Goal: Task Accomplishment & Management: Complete application form

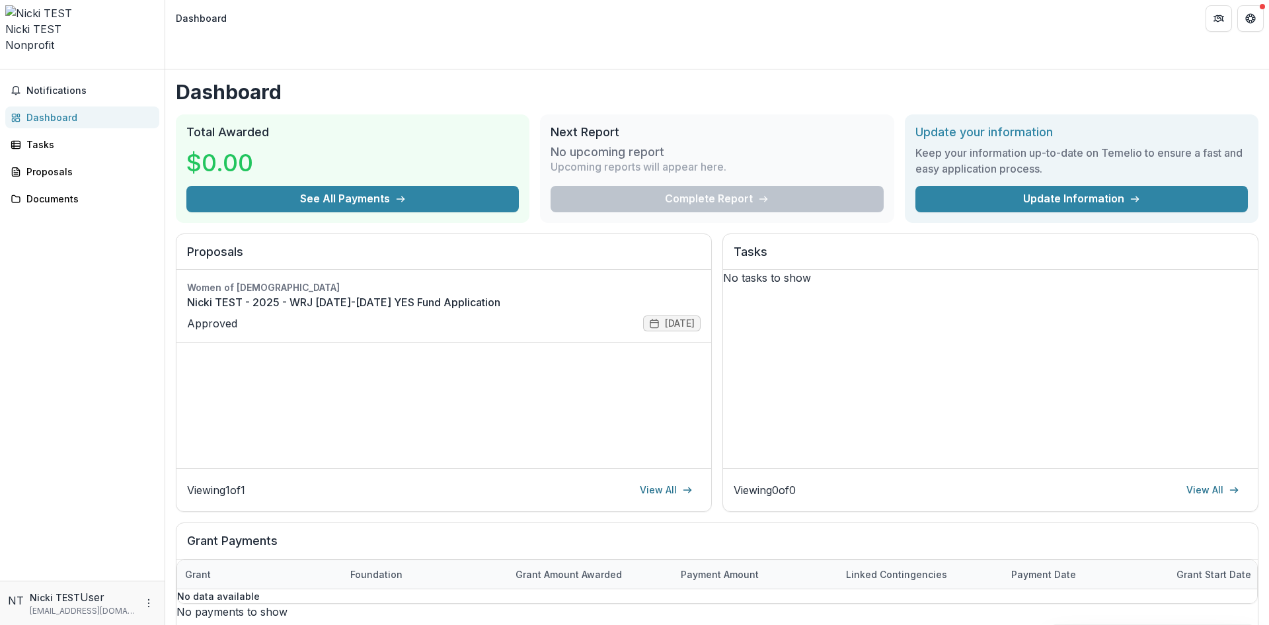
click at [880, 286] on div "No tasks to show" at bounding box center [990, 278] width 535 height 16
click at [376, 294] on link "Nicki TEST - 2025 - WRJ [DATE]-[DATE] YES Fund Application" at bounding box center [444, 302] width 514 height 16
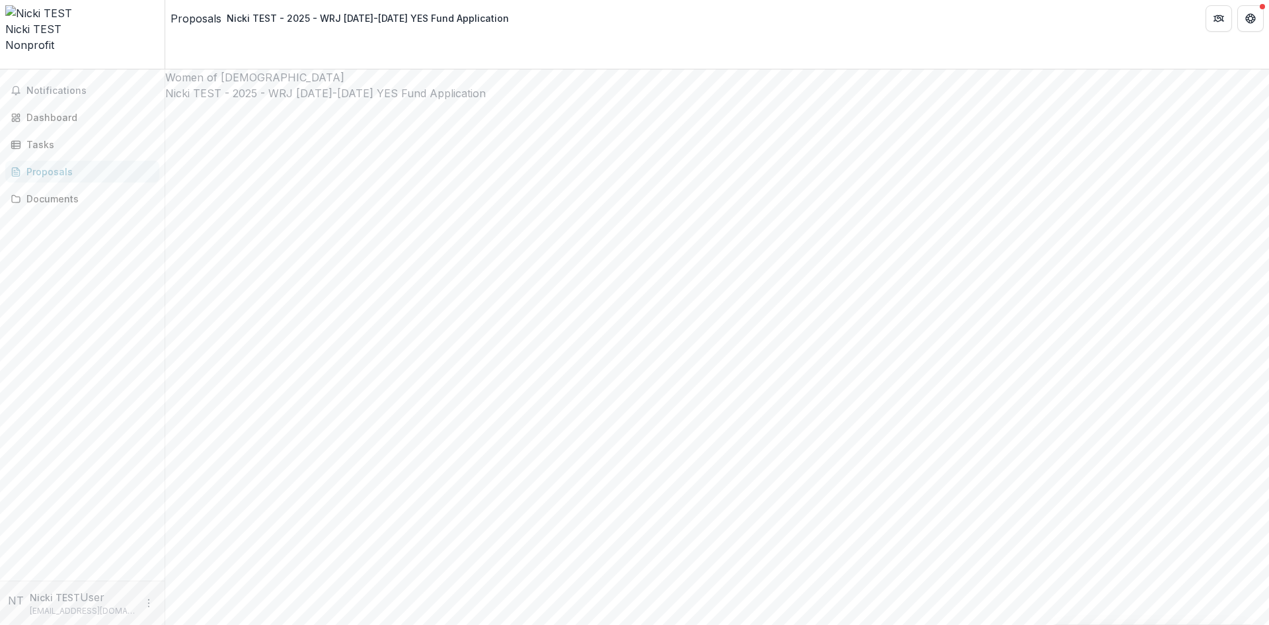
click at [187, 15] on div "Proposals" at bounding box center [196, 19] width 51 height 16
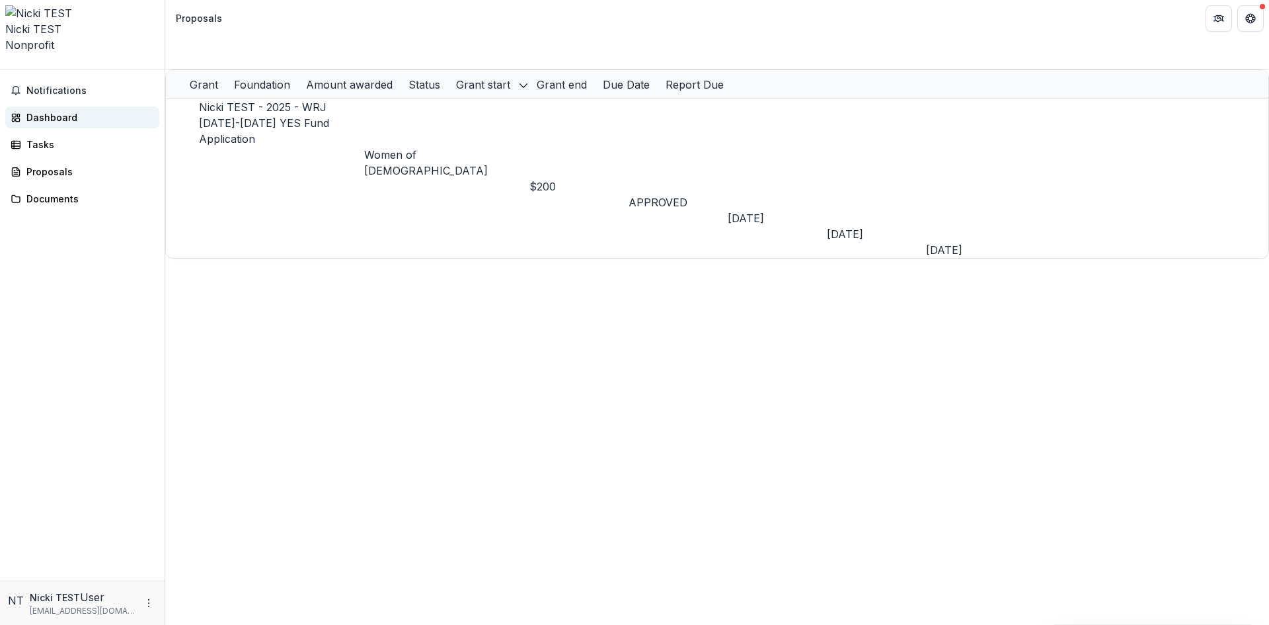
click at [75, 110] on div "Dashboard" at bounding box center [87, 117] width 122 height 14
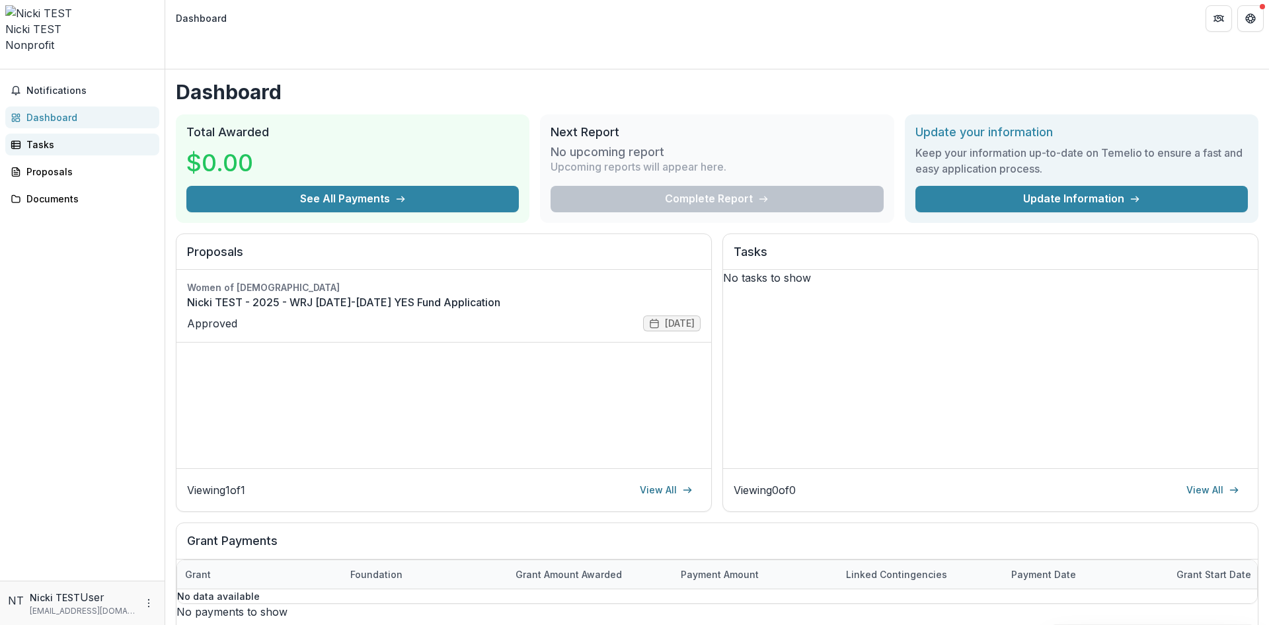
click at [77, 137] on div "Tasks" at bounding box center [87, 144] width 122 height 14
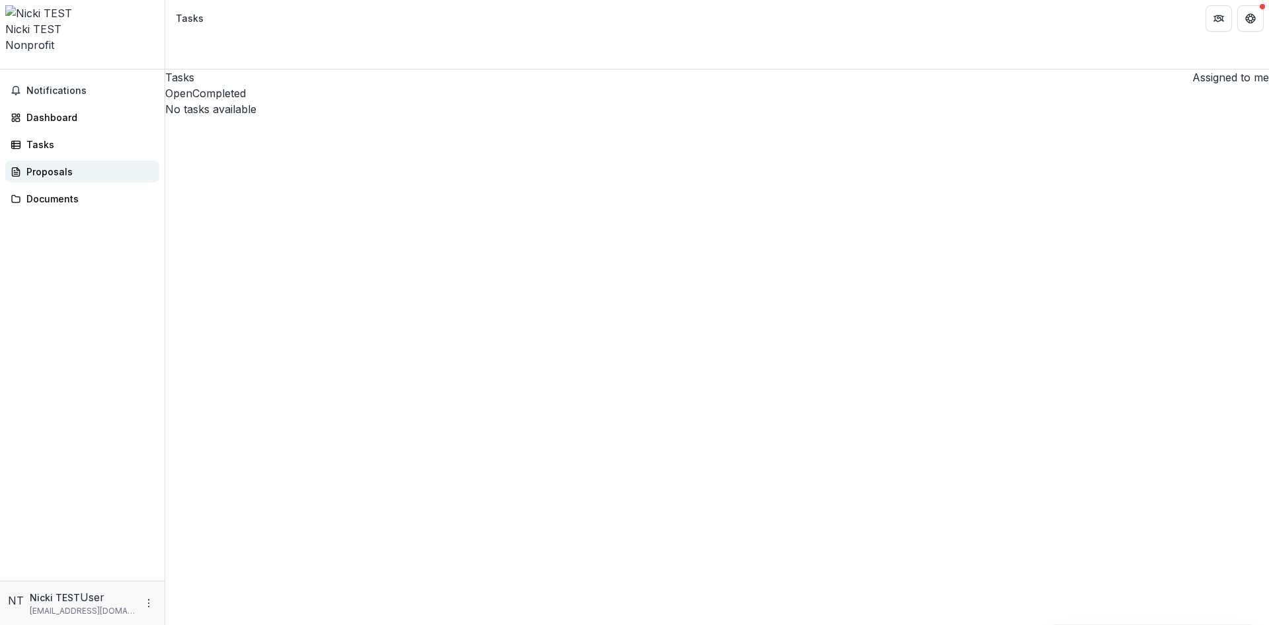
click at [85, 165] on div "Proposals" at bounding box center [87, 172] width 122 height 14
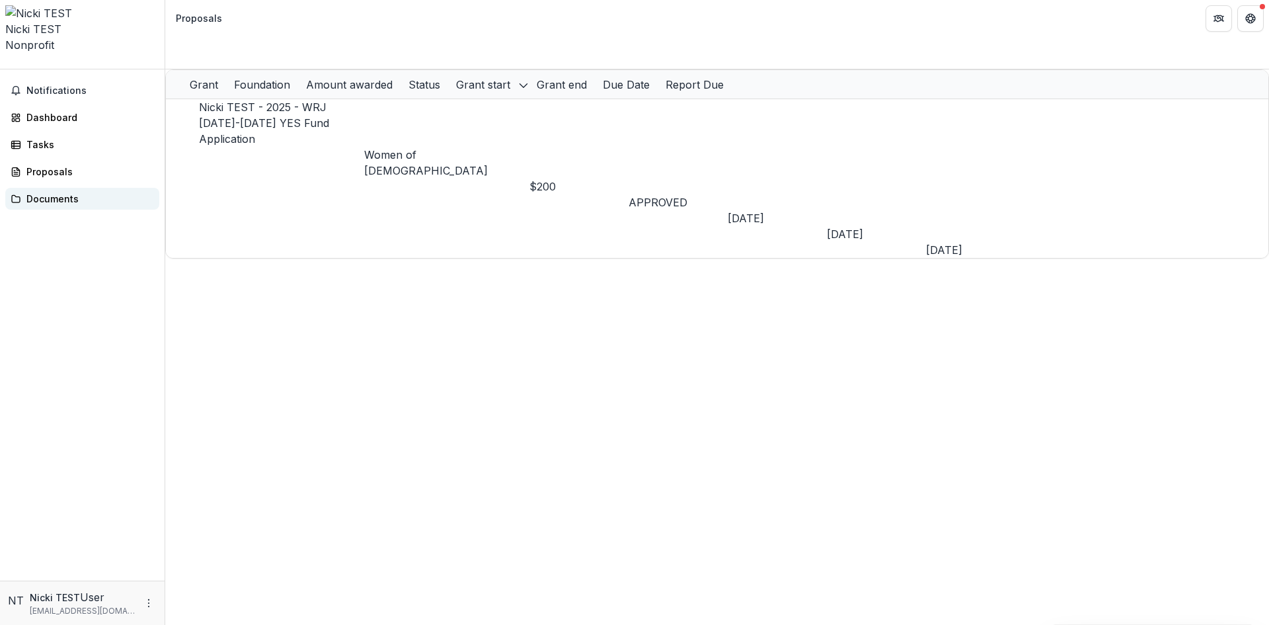
click at [91, 192] on div "Documents" at bounding box center [87, 199] width 122 height 14
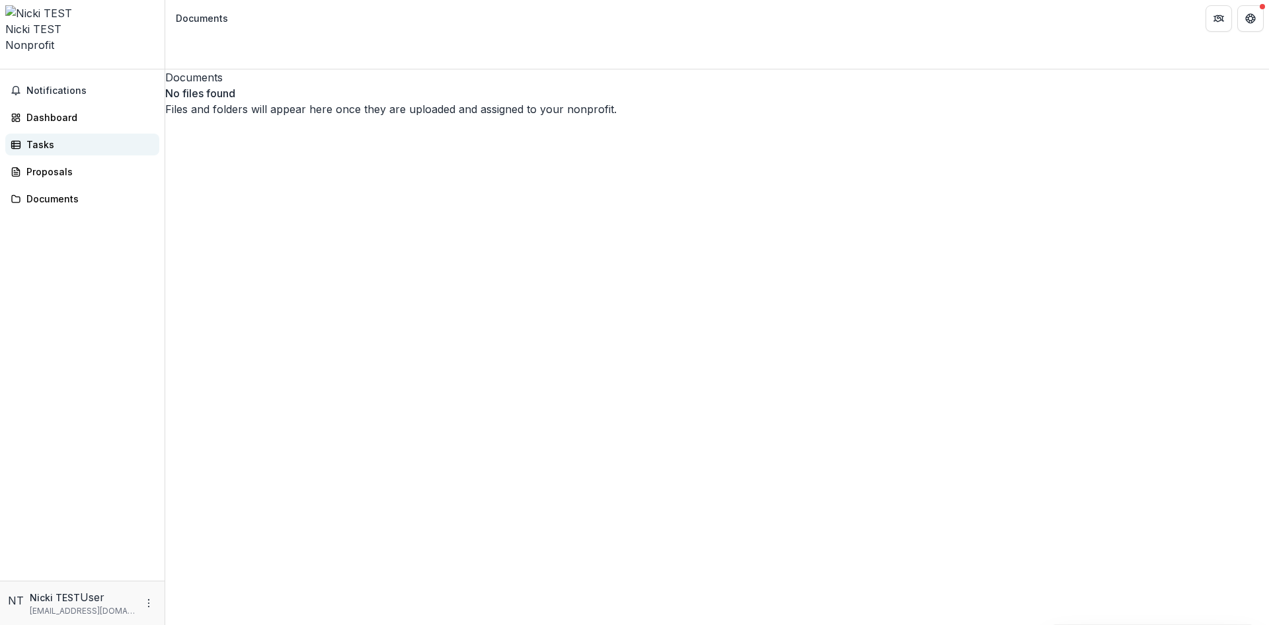
click at [79, 137] on div "Tasks" at bounding box center [87, 144] width 122 height 14
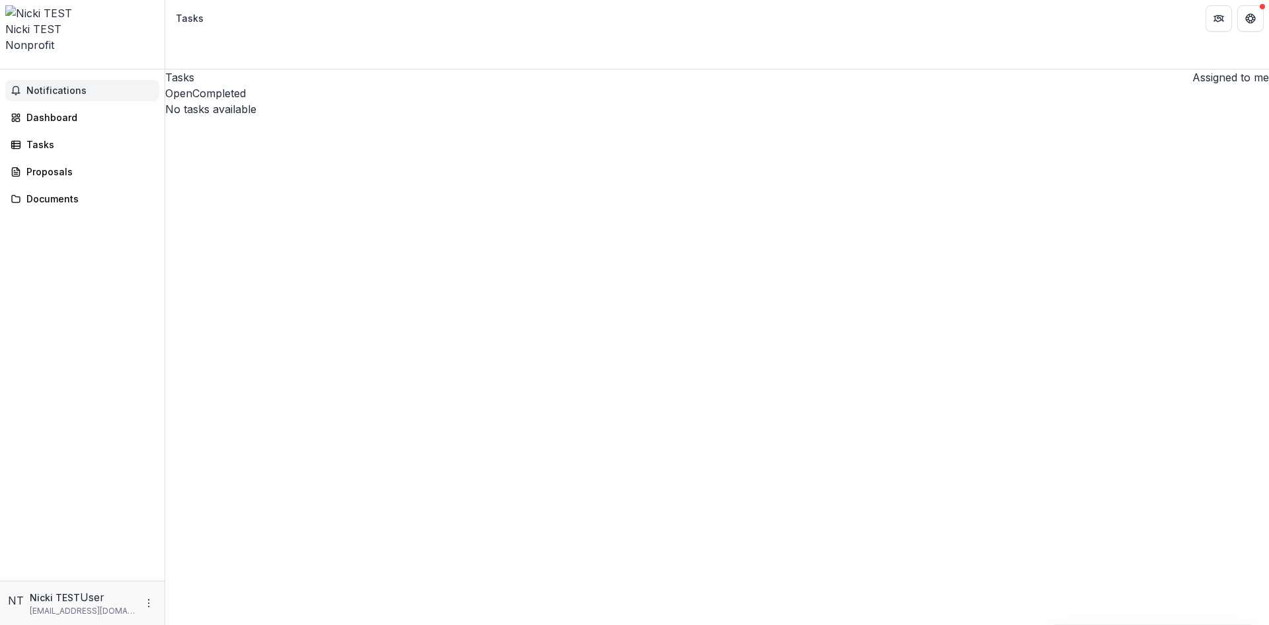
click at [61, 85] on span "Notifications" at bounding box center [90, 90] width 128 height 11
click at [327, 284] on div "Tasks Assigned to me Open Completed No tasks available No tasks available" at bounding box center [717, 346] width 1104 height 555
click at [104, 106] on link "Dashboard" at bounding box center [82, 117] width 154 height 22
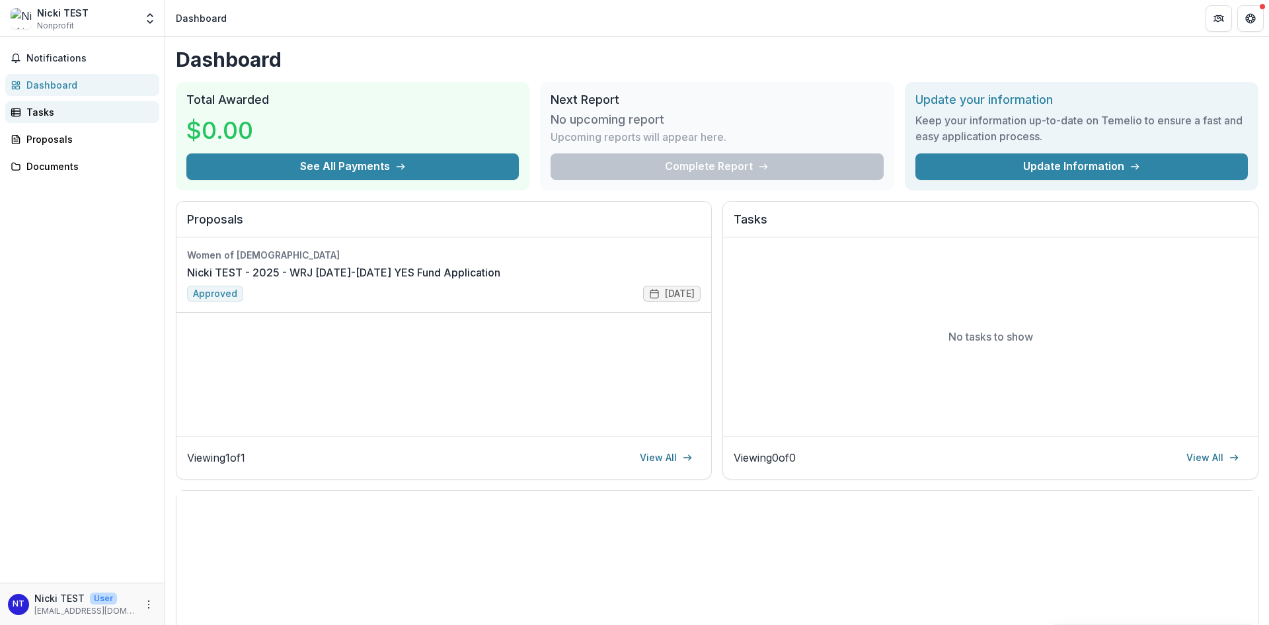
click at [76, 110] on div "Tasks" at bounding box center [87, 112] width 122 height 14
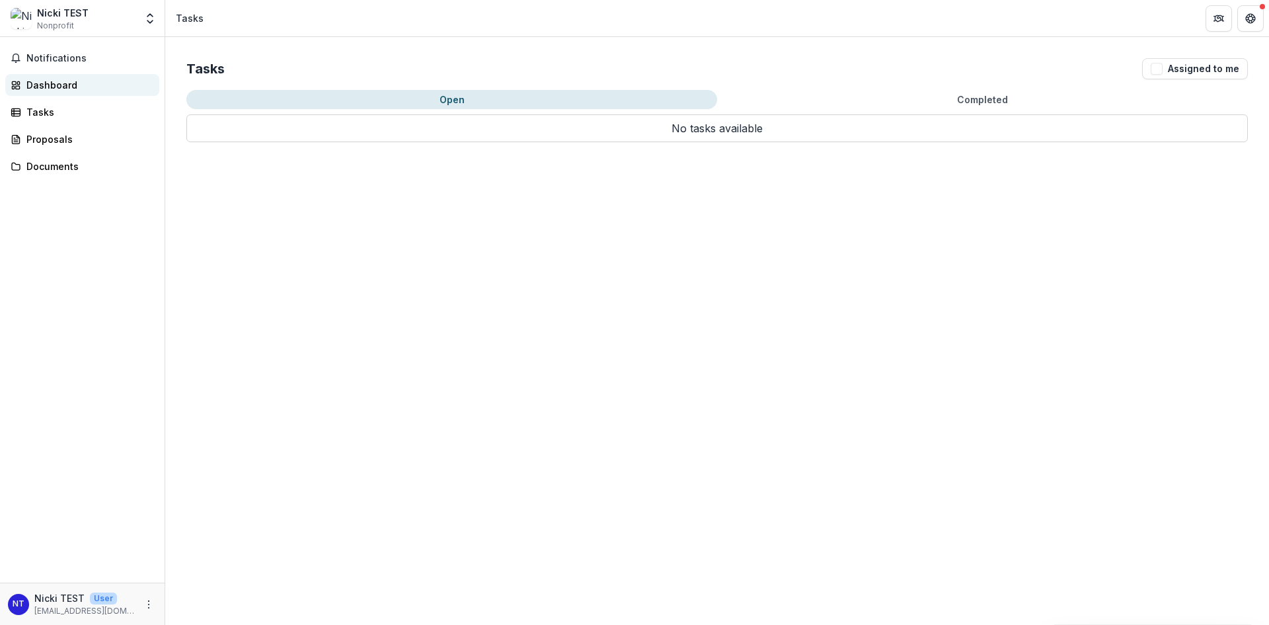
click at [77, 81] on div "Dashboard" at bounding box center [87, 85] width 122 height 14
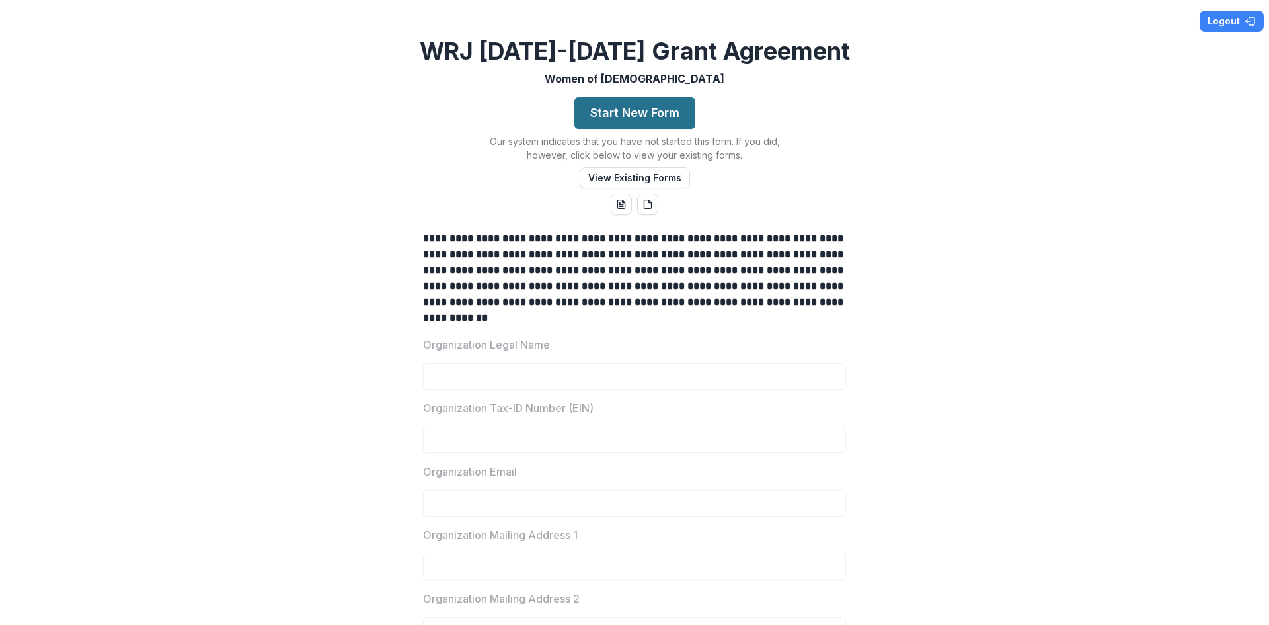
click at [666, 107] on button "Start New Form" at bounding box center [634, 113] width 121 height 32
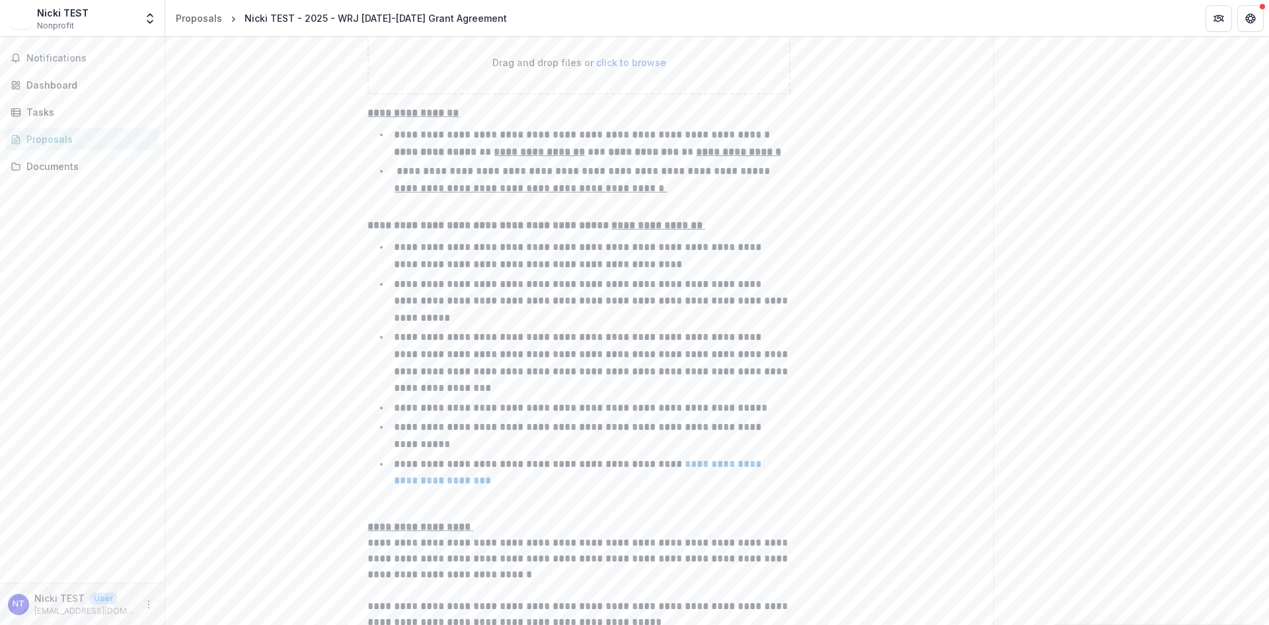
scroll to position [1586, 0]
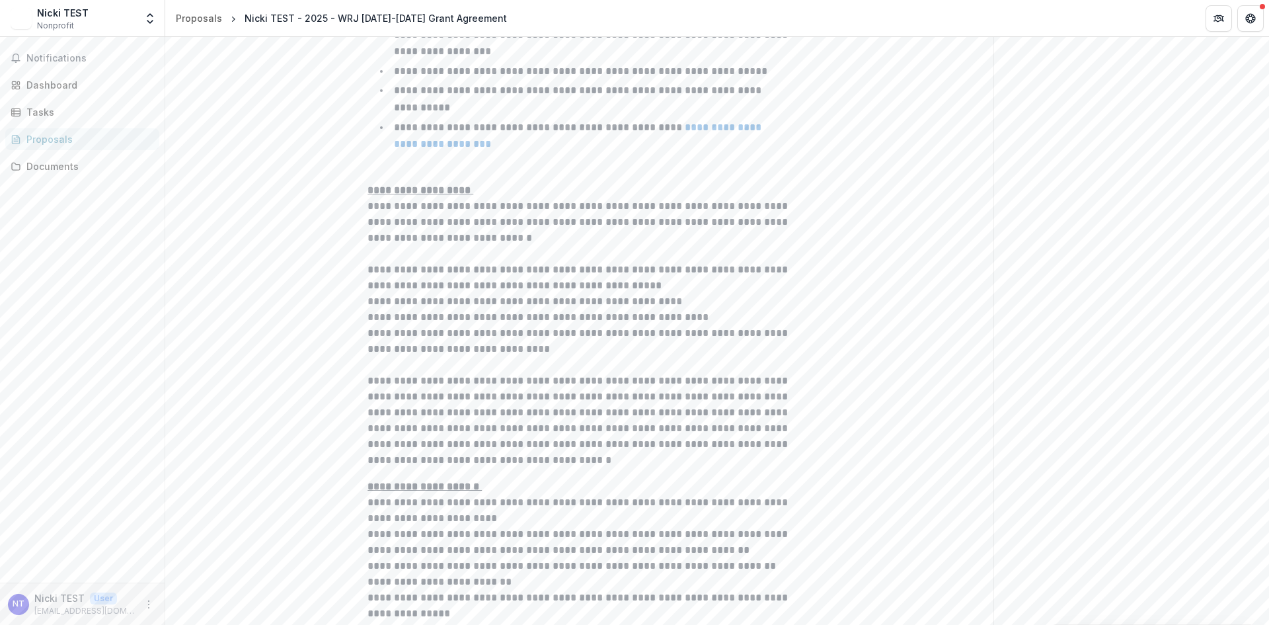
scroll to position [1520, 0]
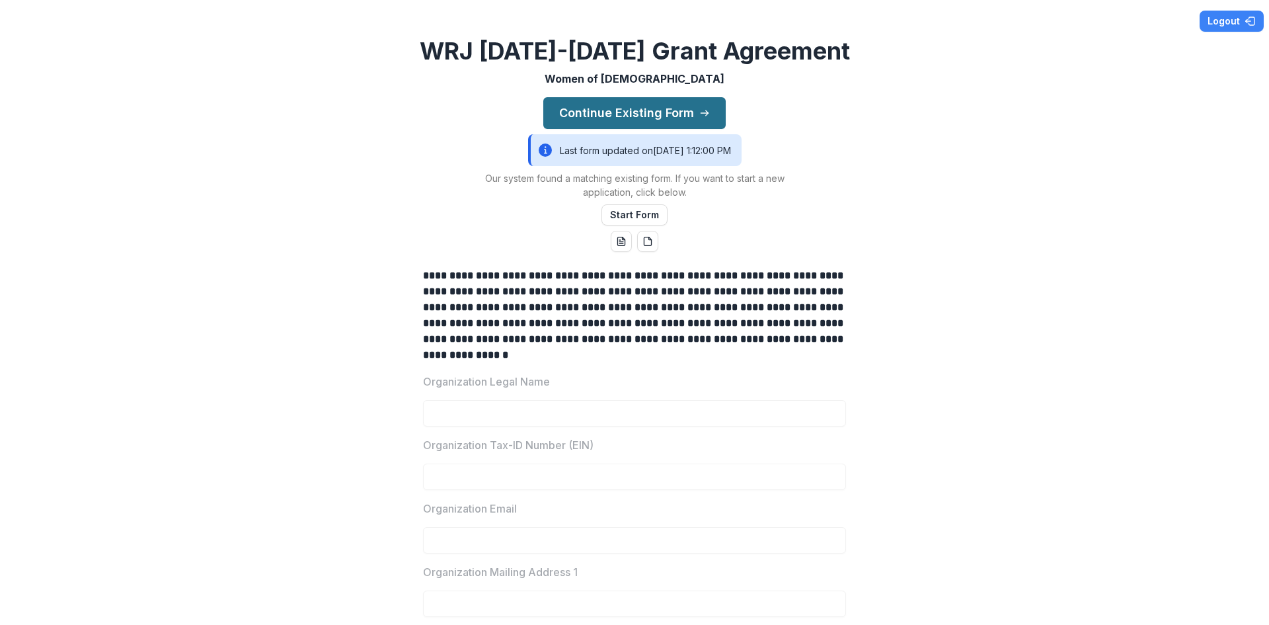
click at [619, 117] on button "Continue Existing Form" at bounding box center [634, 113] width 182 height 32
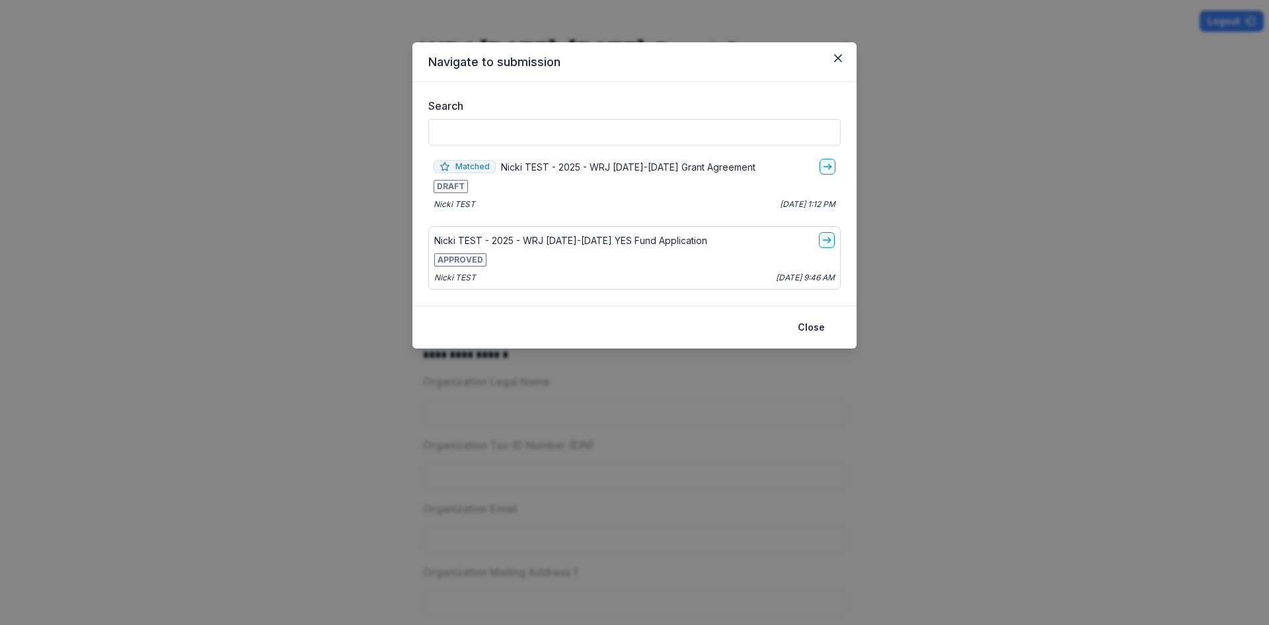
click at [559, 164] on p "Nicki TEST - 2025 - WRJ [DATE]-[DATE] Grant Agreement" at bounding box center [628, 167] width 254 height 14
click at [830, 166] on polyline "go-to" at bounding box center [830, 166] width 3 height 5
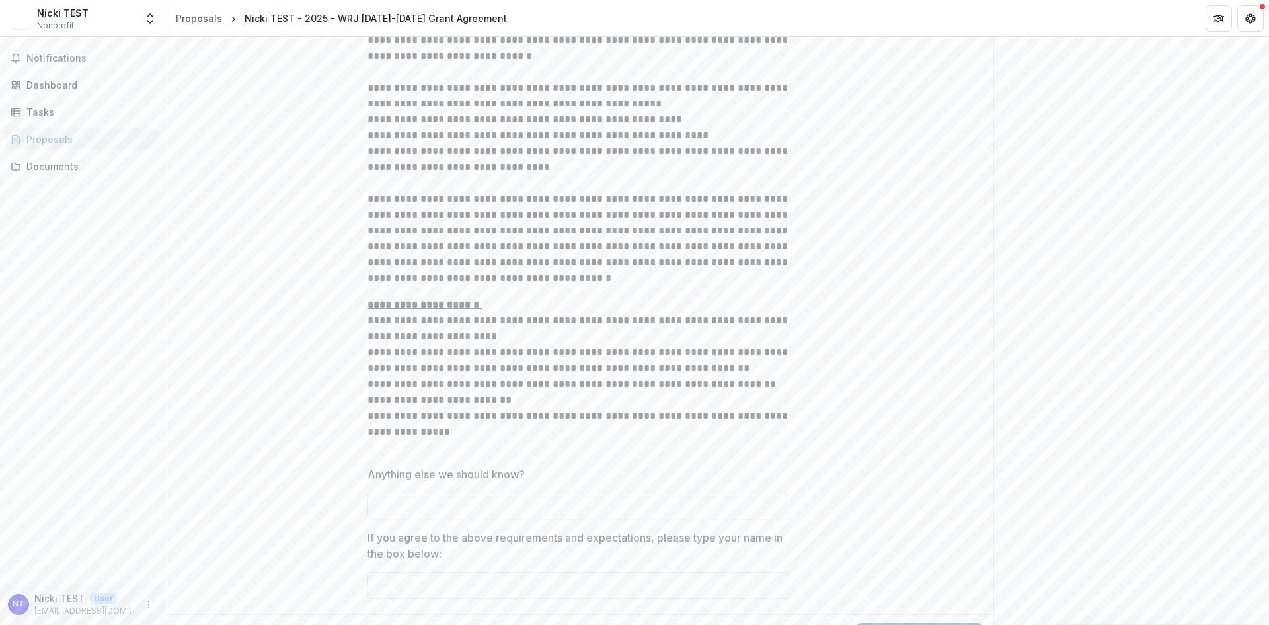
scroll to position [2180, 0]
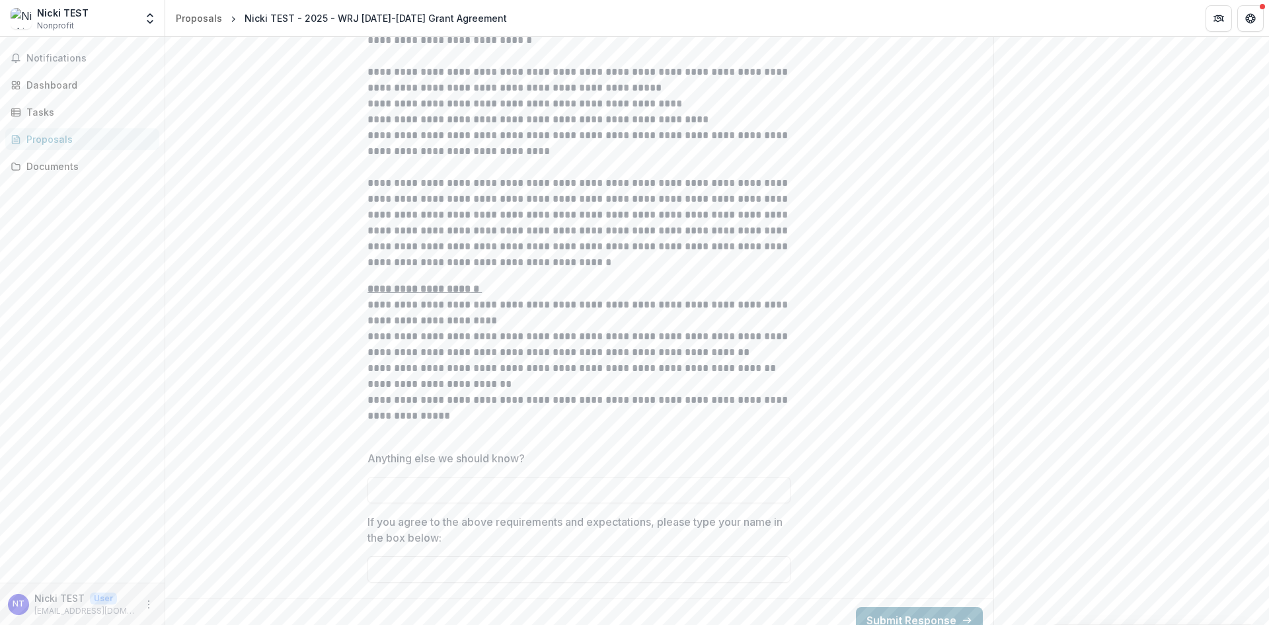
click at [901, 607] on button "Submit Response" at bounding box center [919, 620] width 127 height 26
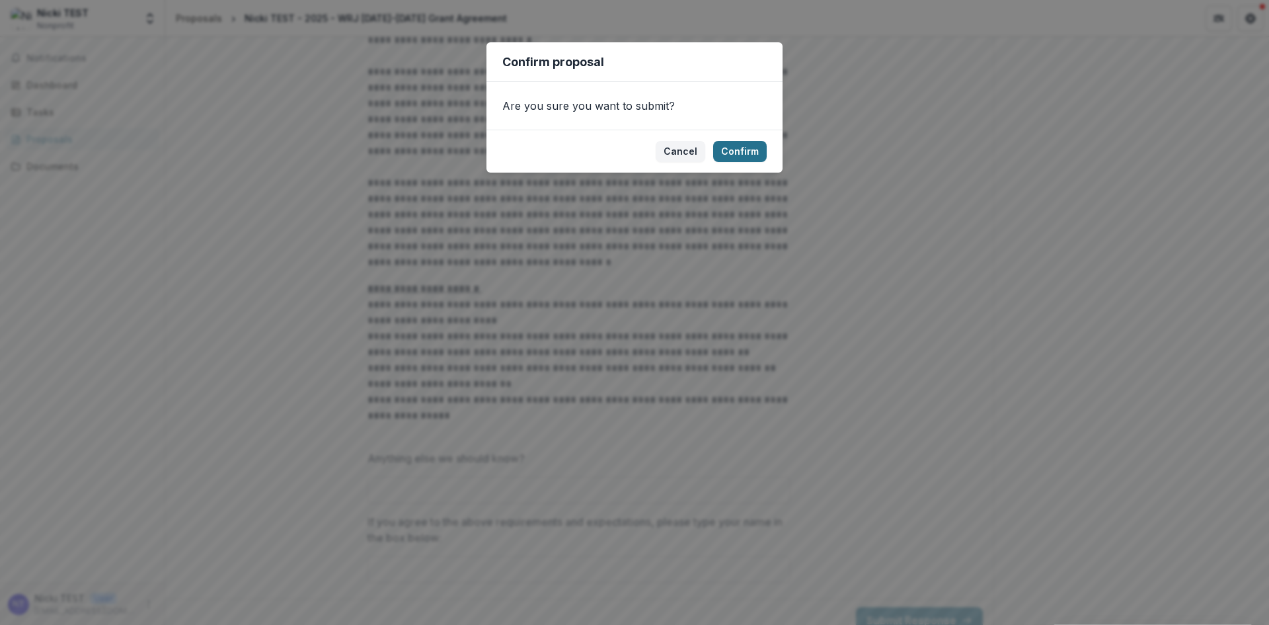
click at [757, 152] on button "Confirm" at bounding box center [740, 151] width 54 height 21
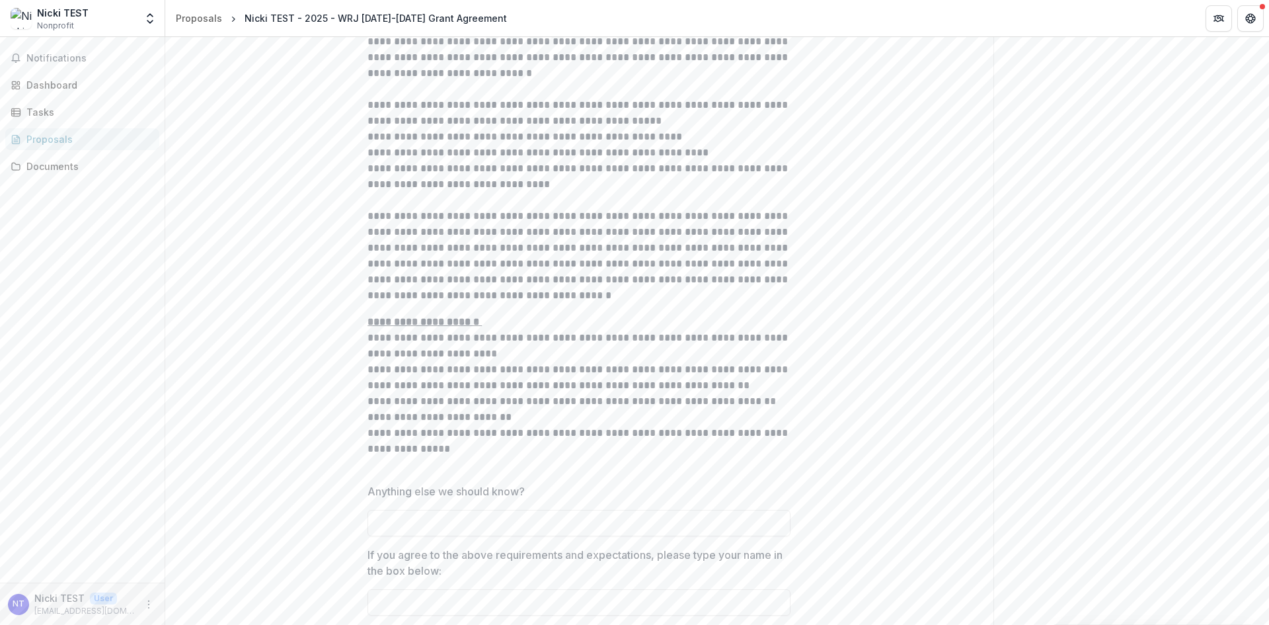
scroll to position [2213, 0]
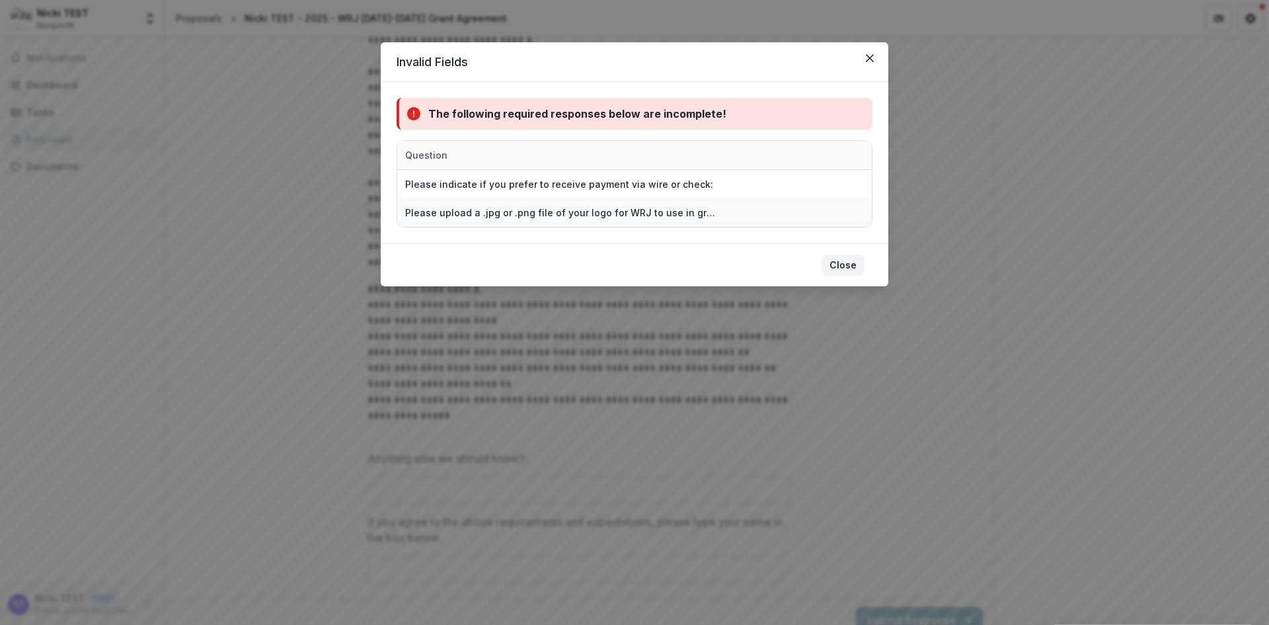
click at [845, 266] on button "Close" at bounding box center [842, 264] width 43 height 21
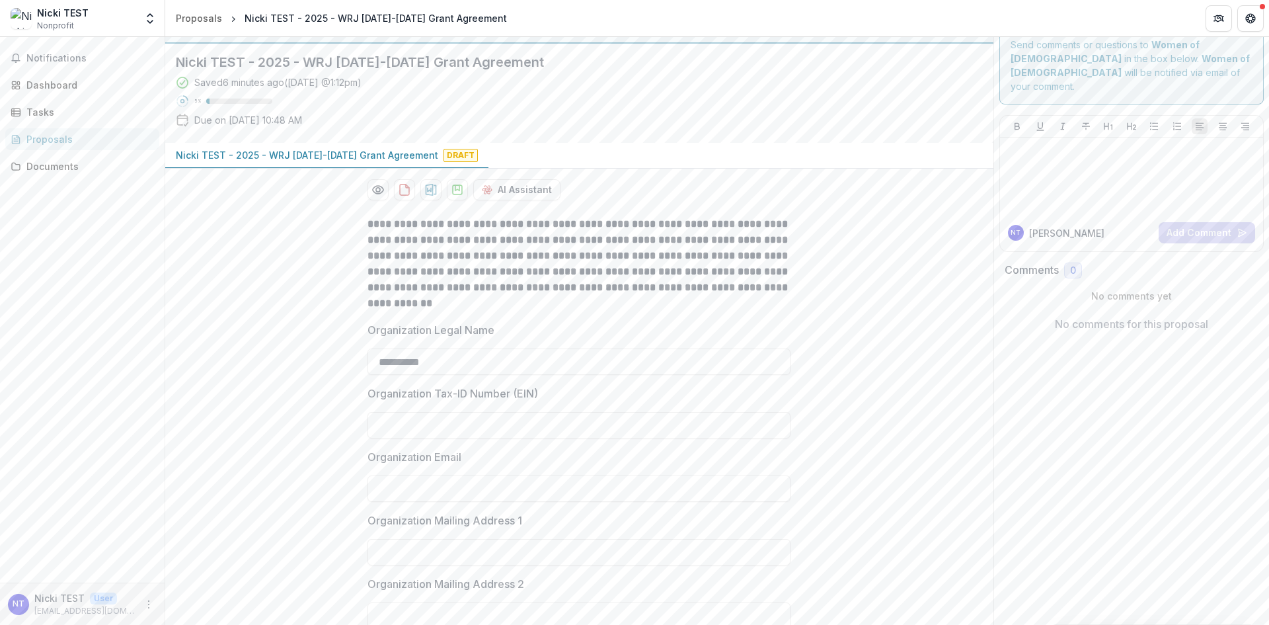
scroll to position [0, 0]
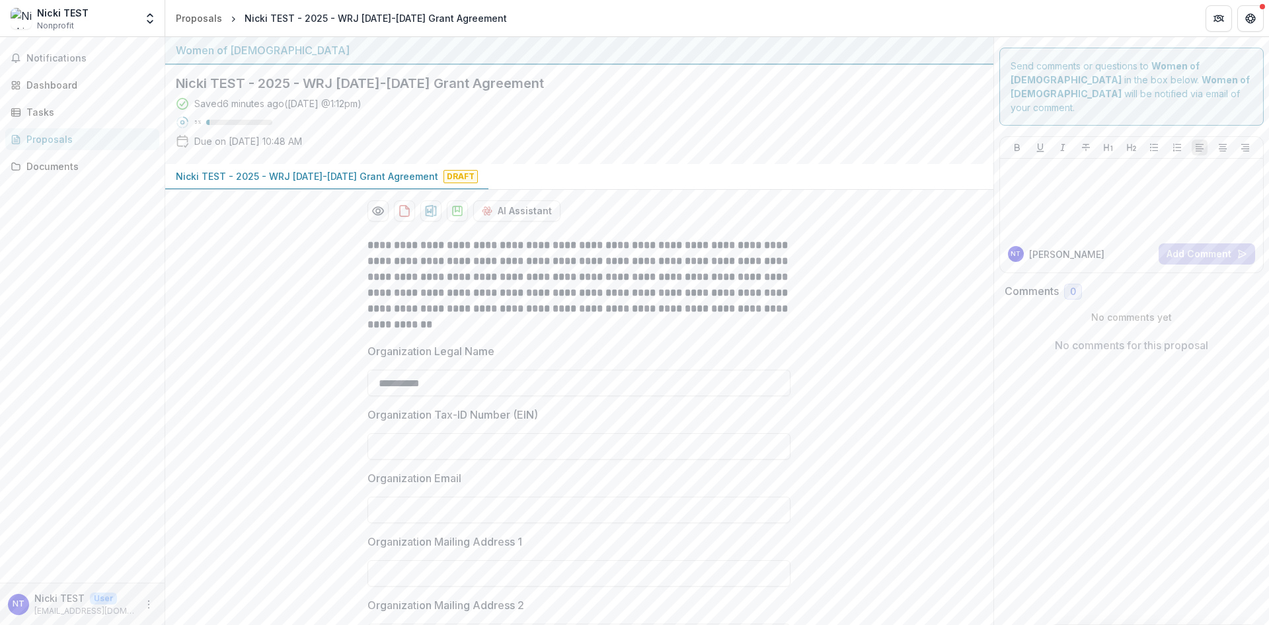
click at [368, 174] on p "Nicki TEST - 2025 - WRJ [DATE]-[DATE] Grant Agreement" at bounding box center [307, 176] width 262 height 14
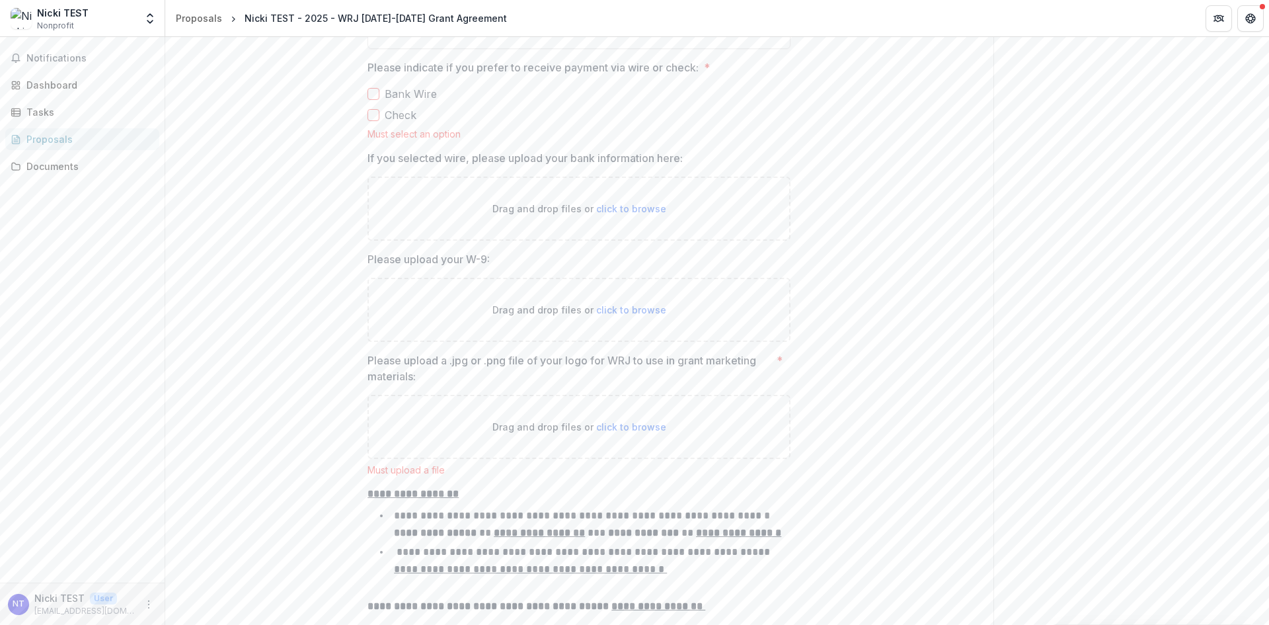
scroll to position [1190, 0]
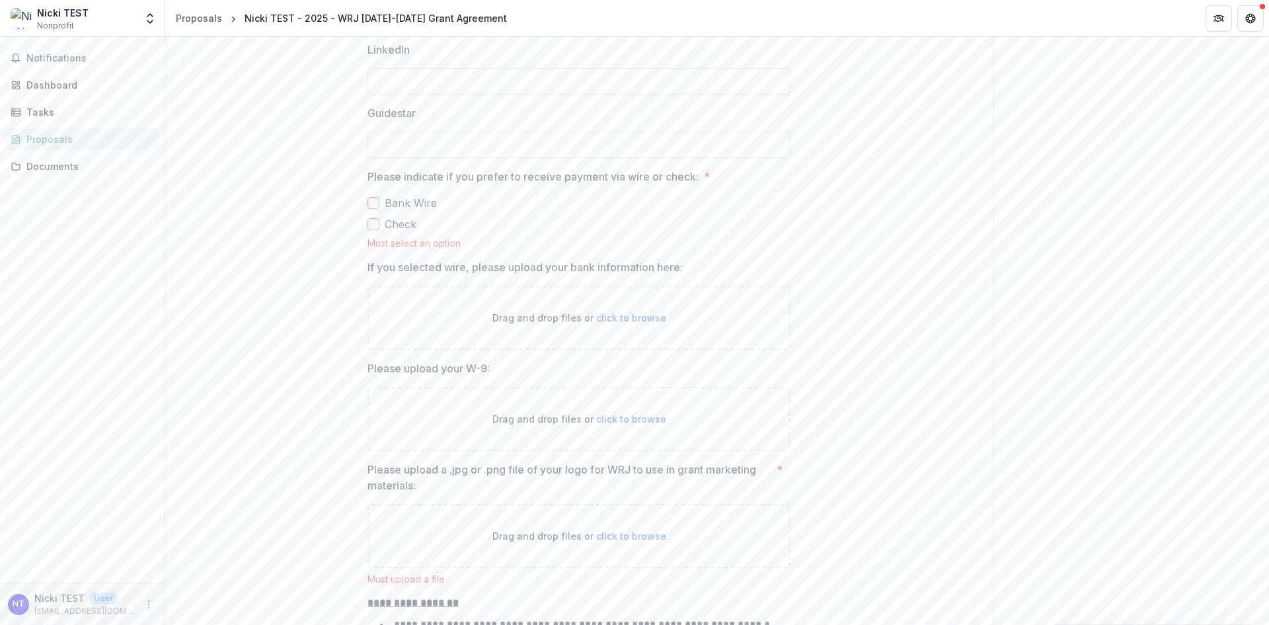
click at [404, 202] on span "Bank Wire" at bounding box center [411, 203] width 52 height 16
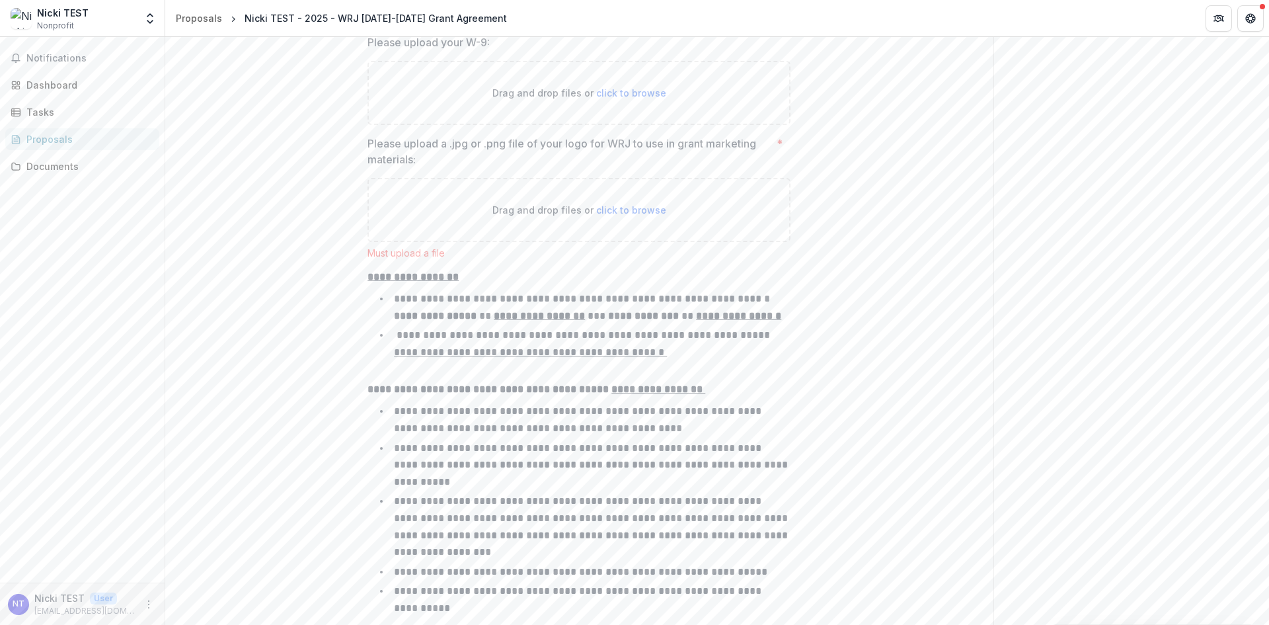
scroll to position [1520, 0]
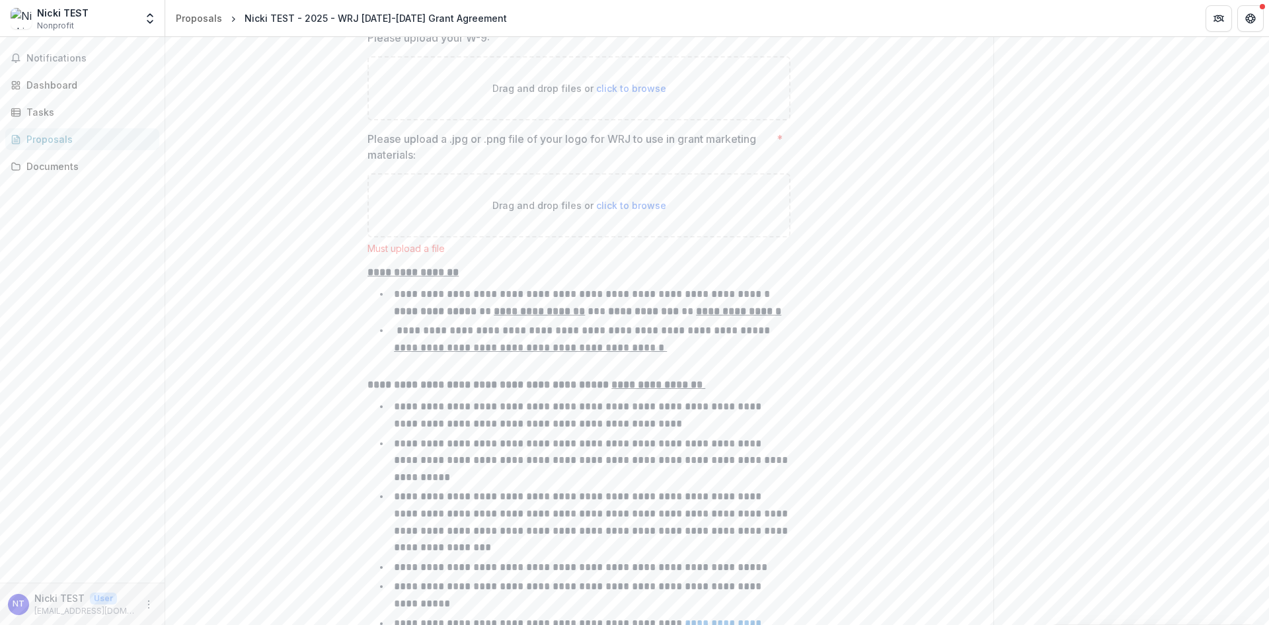
click at [627, 207] on span "click to browse" at bounding box center [631, 205] width 70 height 11
type input "**********"
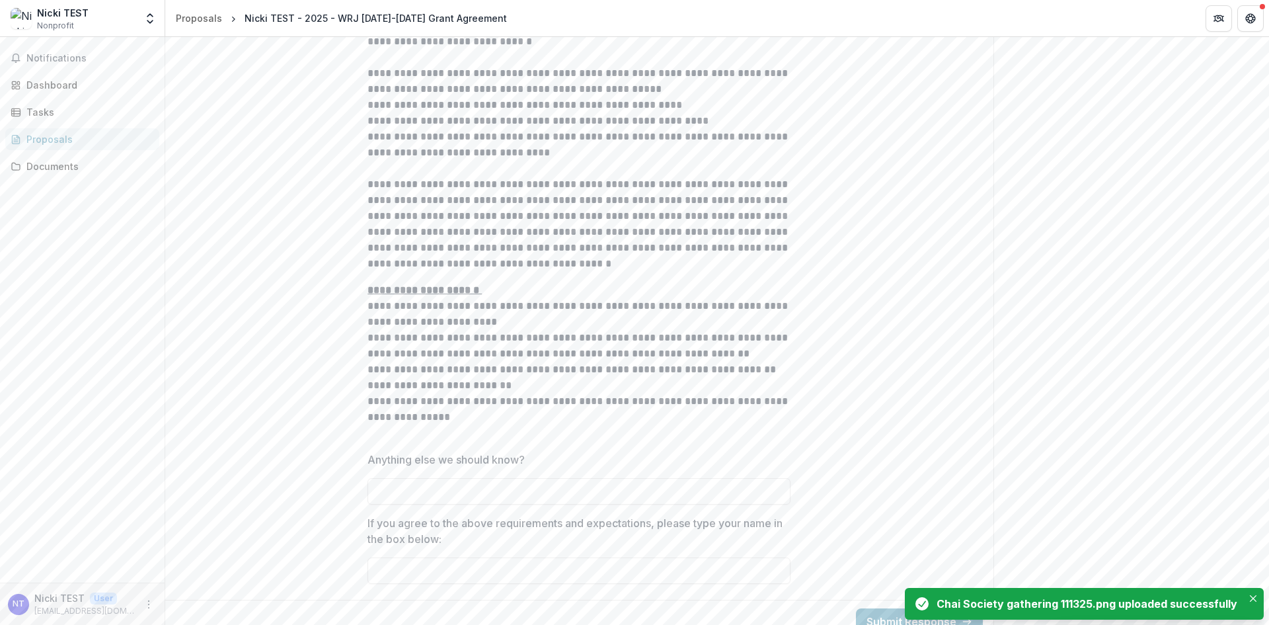
scroll to position [2322, 0]
click at [870, 607] on button "Submit Response" at bounding box center [919, 620] width 127 height 26
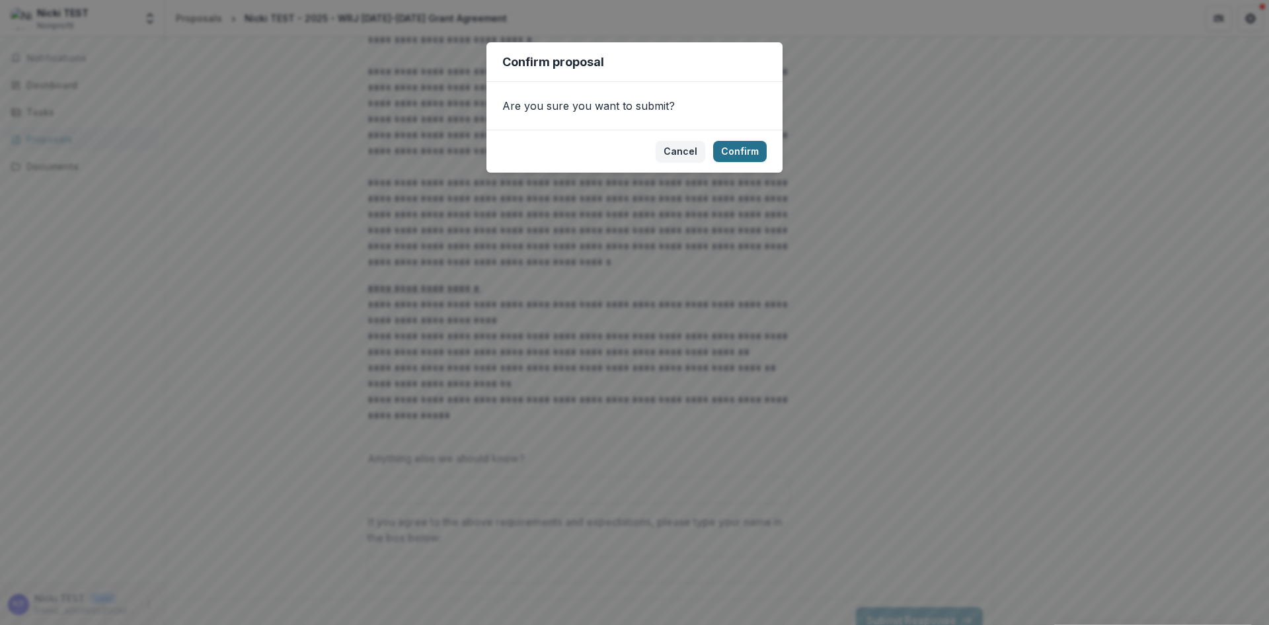
click at [744, 153] on button "Confirm" at bounding box center [740, 151] width 54 height 21
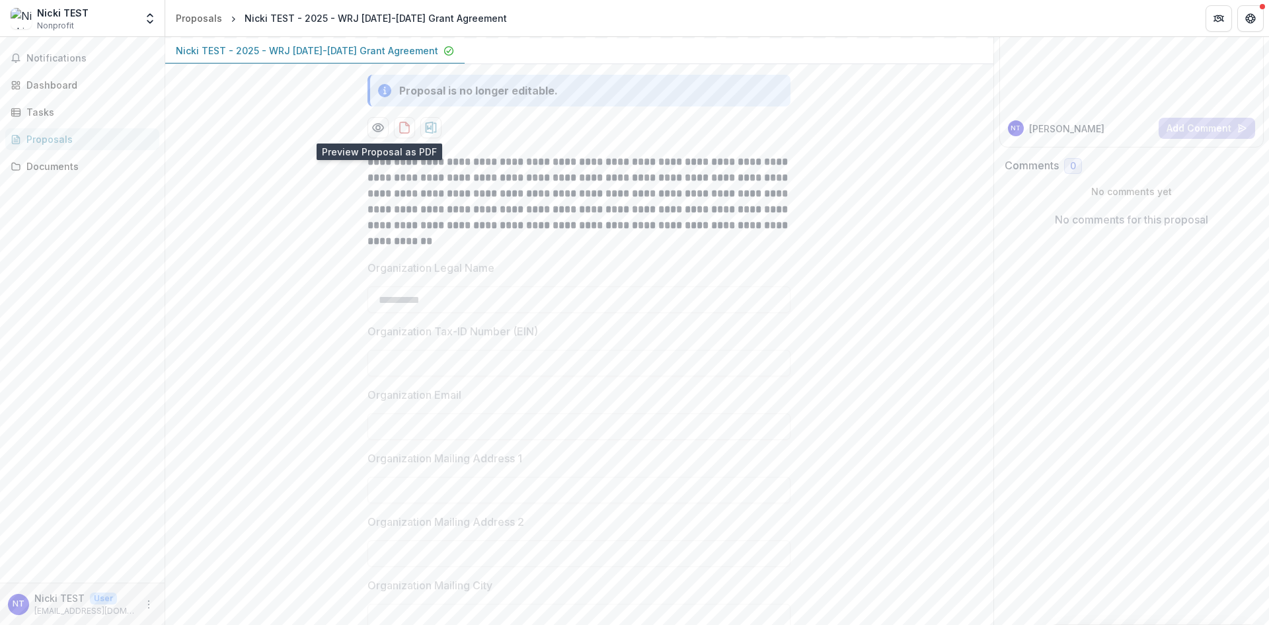
scroll to position [0, 0]
